Goal: Transaction & Acquisition: Purchase product/service

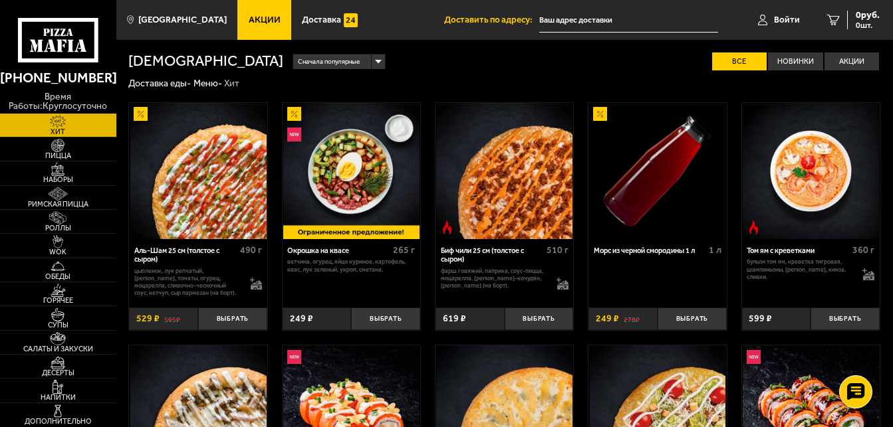
type input "[STREET_ADDRESS][PERSON_NAME]"
click at [227, 322] on button "Выбрать" at bounding box center [232, 319] width 69 height 23
click at [210, 322] on button "−" at bounding box center [209, 319] width 23 height 23
click at [196, 174] on img at bounding box center [198, 171] width 136 height 136
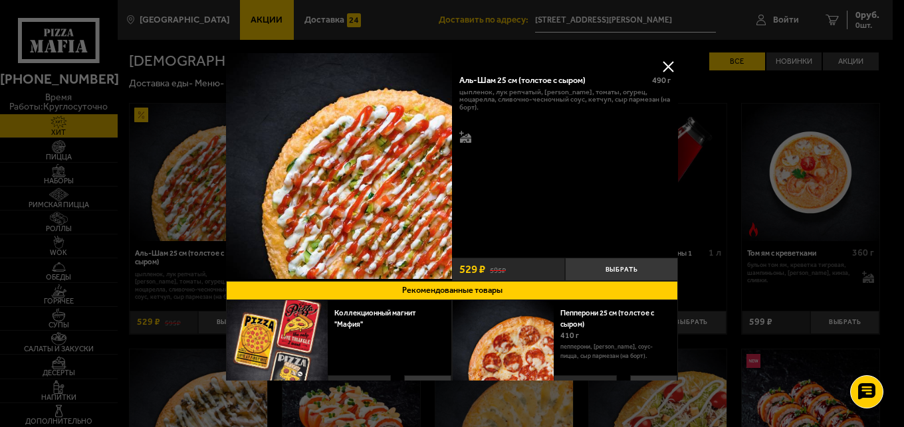
click at [58, 171] on div at bounding box center [452, 213] width 904 height 427
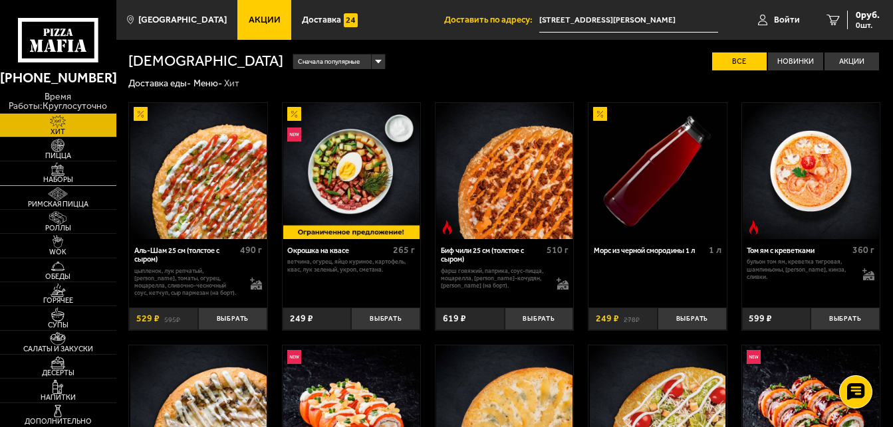
click at [67, 174] on img at bounding box center [58, 169] width 36 height 13
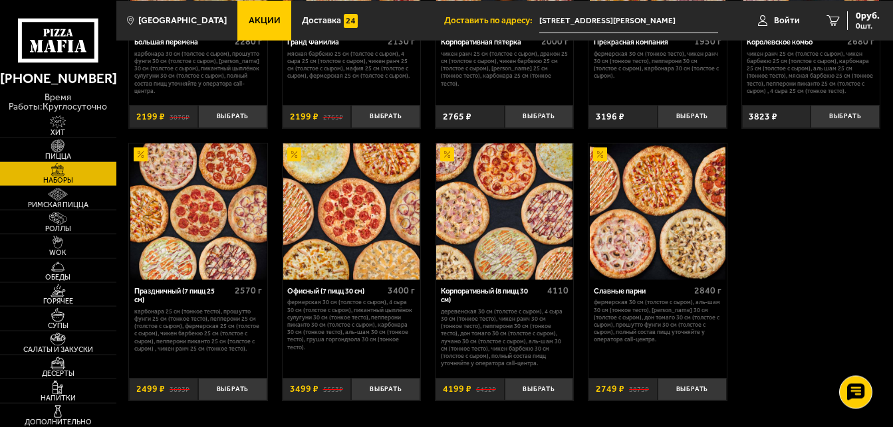
scroll to position [1424, 0]
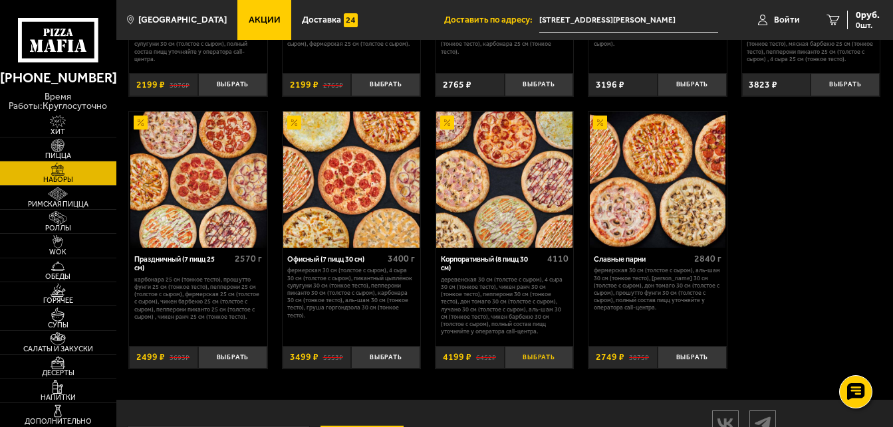
click at [542, 369] on button "Выбрать" at bounding box center [539, 357] width 69 height 23
click at [338, 193] on img at bounding box center [351, 180] width 136 height 136
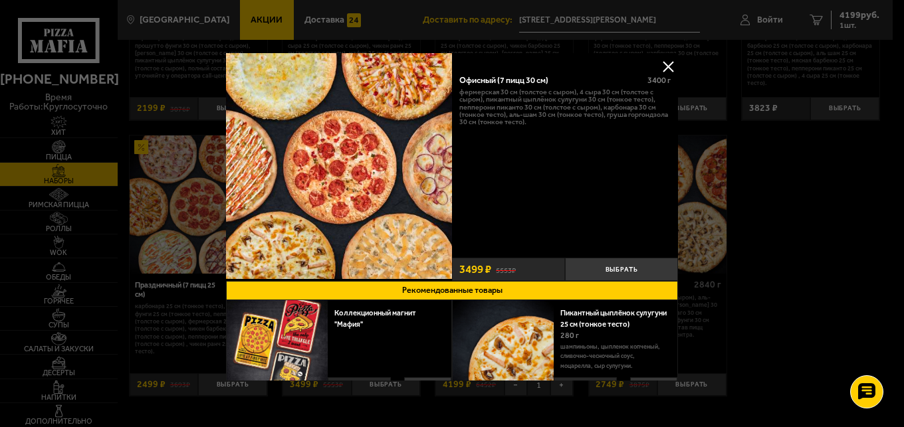
click at [661, 66] on button at bounding box center [668, 67] width 20 height 20
